Goal: Transaction & Acquisition: Purchase product/service

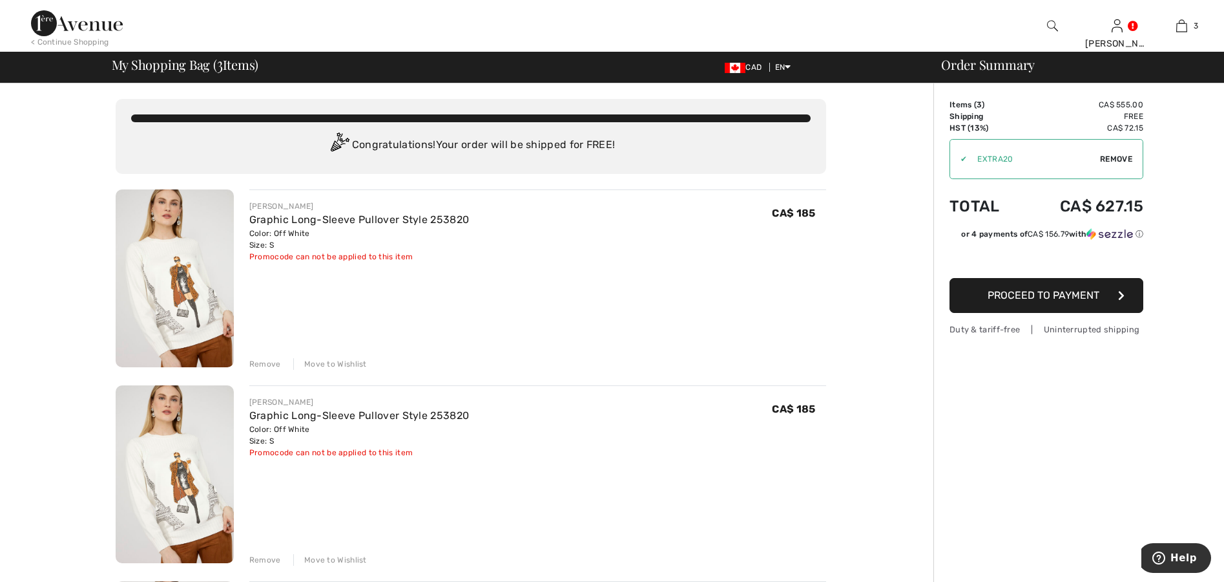
click at [268, 558] on div "Remove" at bounding box center [265, 560] width 32 height 12
click at [260, 365] on div "Remove" at bounding box center [265, 364] width 32 height 12
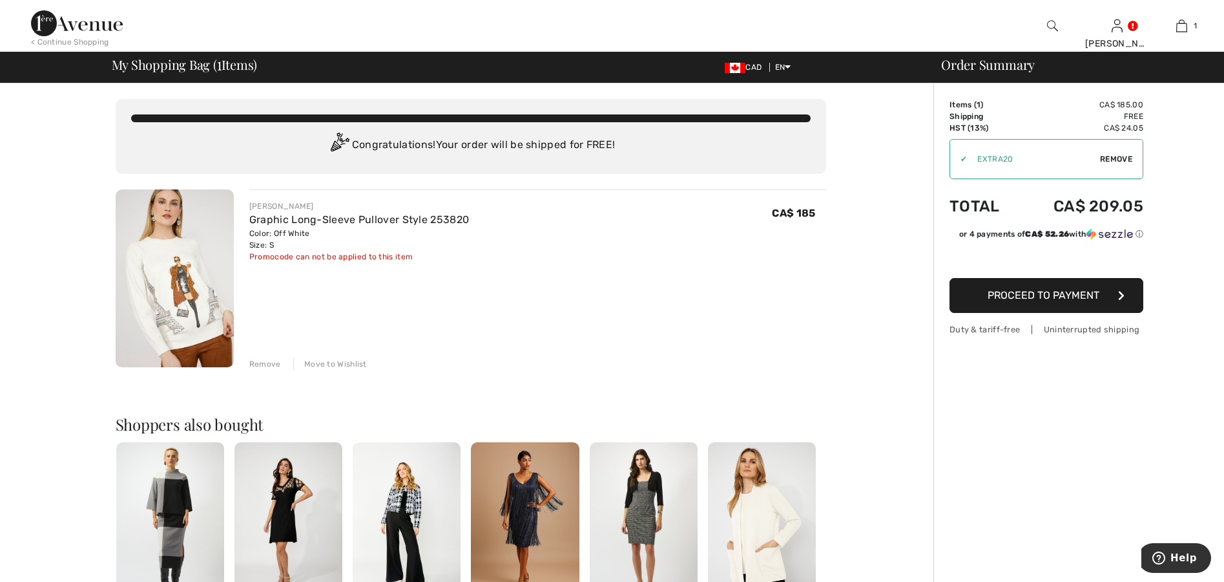
click at [1008, 299] on span "Proceed to Payment" at bounding box center [1044, 295] width 112 height 12
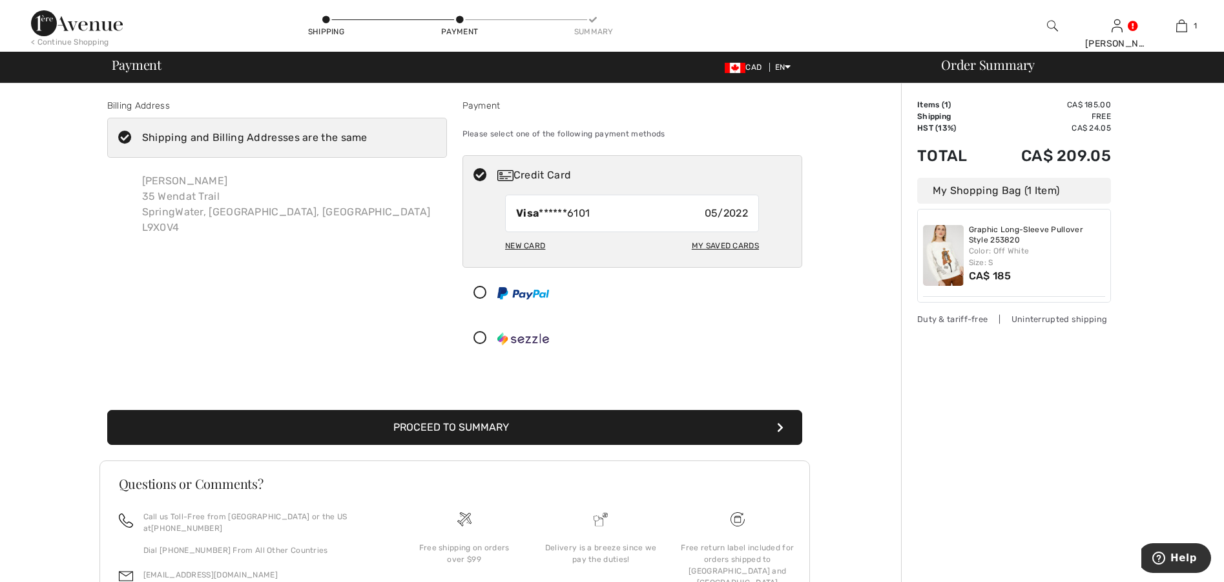
click at [726, 240] on div "My Saved Cards" at bounding box center [725, 246] width 67 height 22
radio input "true"
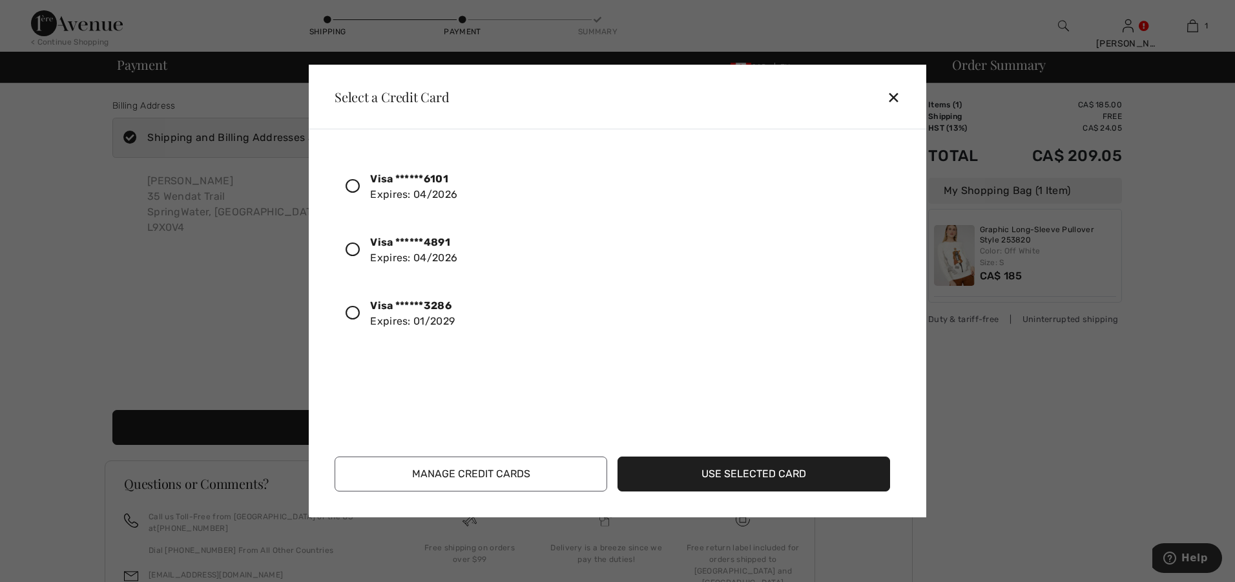
click at [353, 311] on icon at bounding box center [353, 313] width 14 height 14
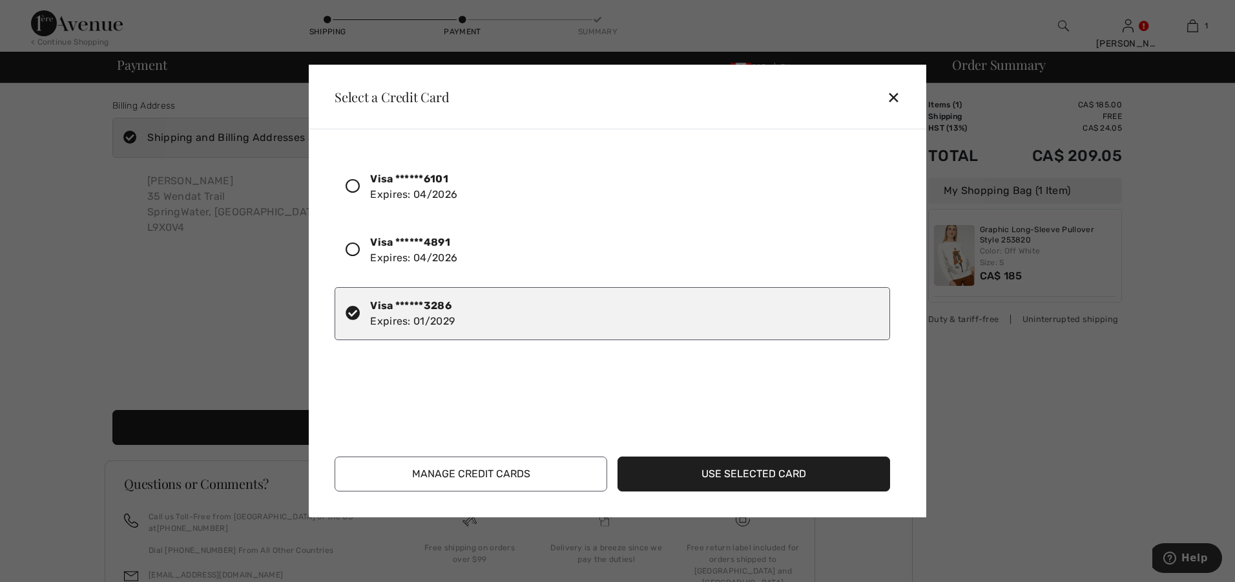
click at [800, 484] on button "Use Selected Card" at bounding box center [754, 473] width 273 height 35
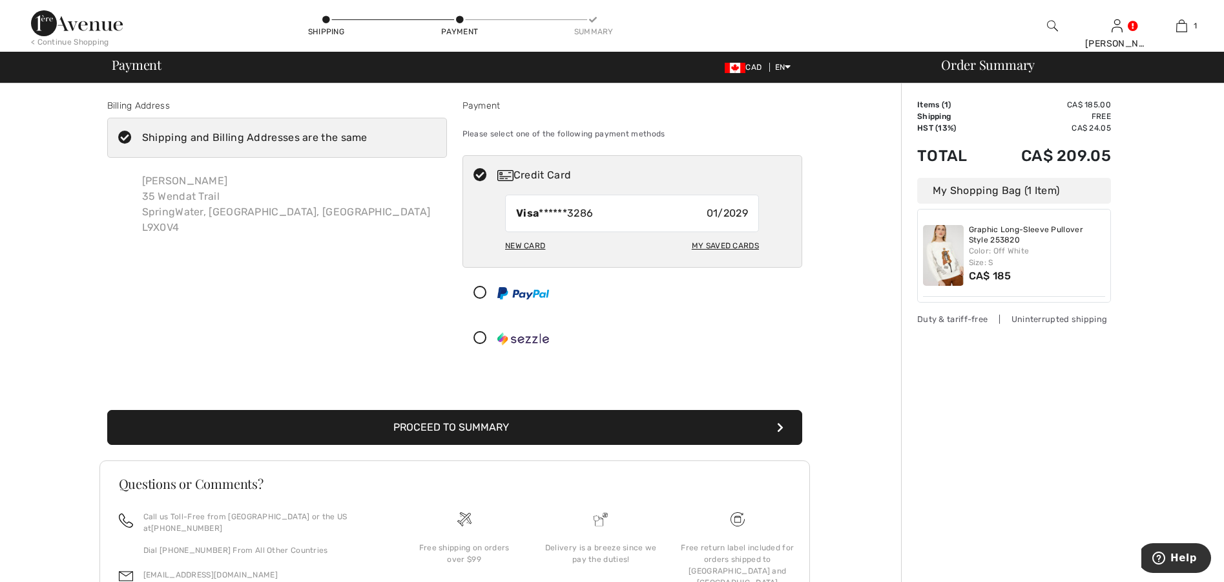
click at [470, 428] on button "Proceed to Summary" at bounding box center [454, 427] width 695 height 35
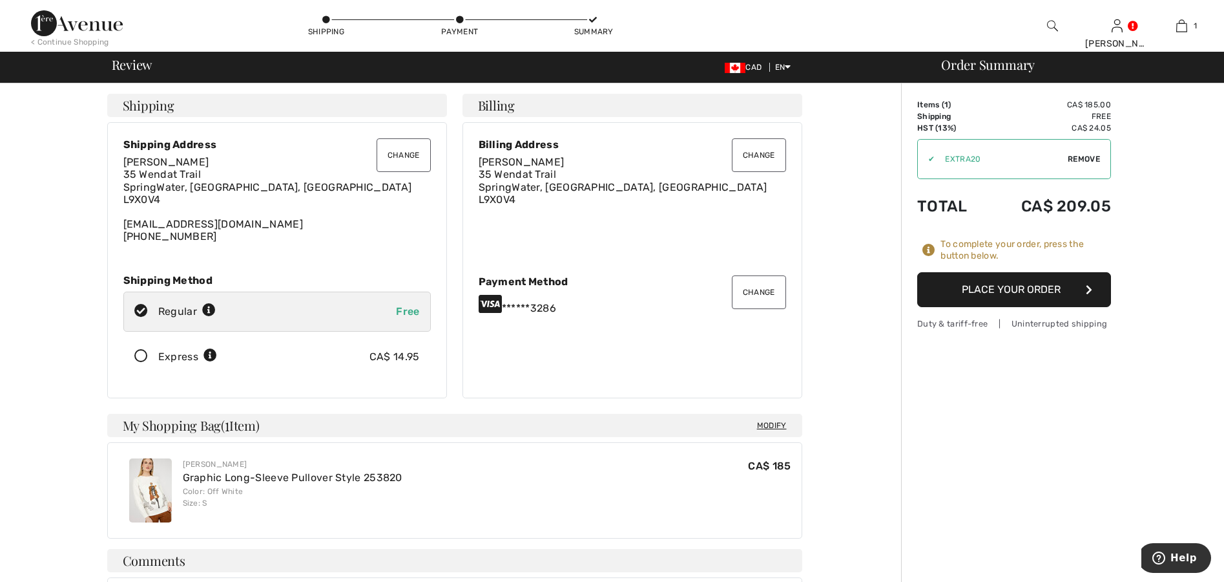
click at [961, 280] on button "Place Your Order" at bounding box center [1015, 289] width 194 height 35
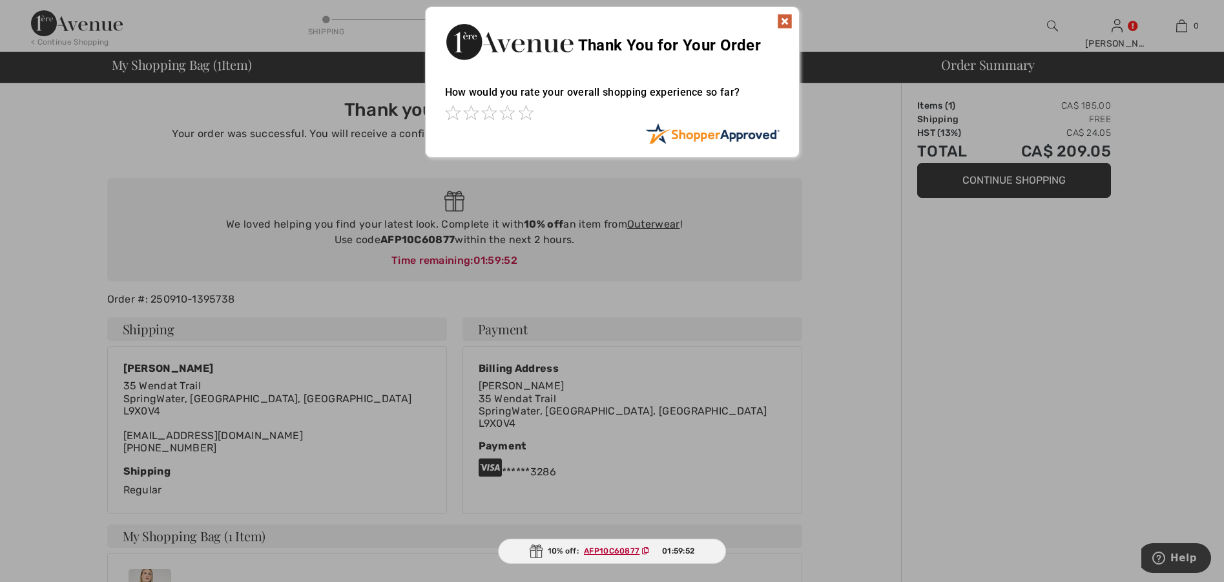
click at [783, 18] on img at bounding box center [785, 22] width 16 height 16
